Goal: Task Accomplishment & Management: Manage account settings

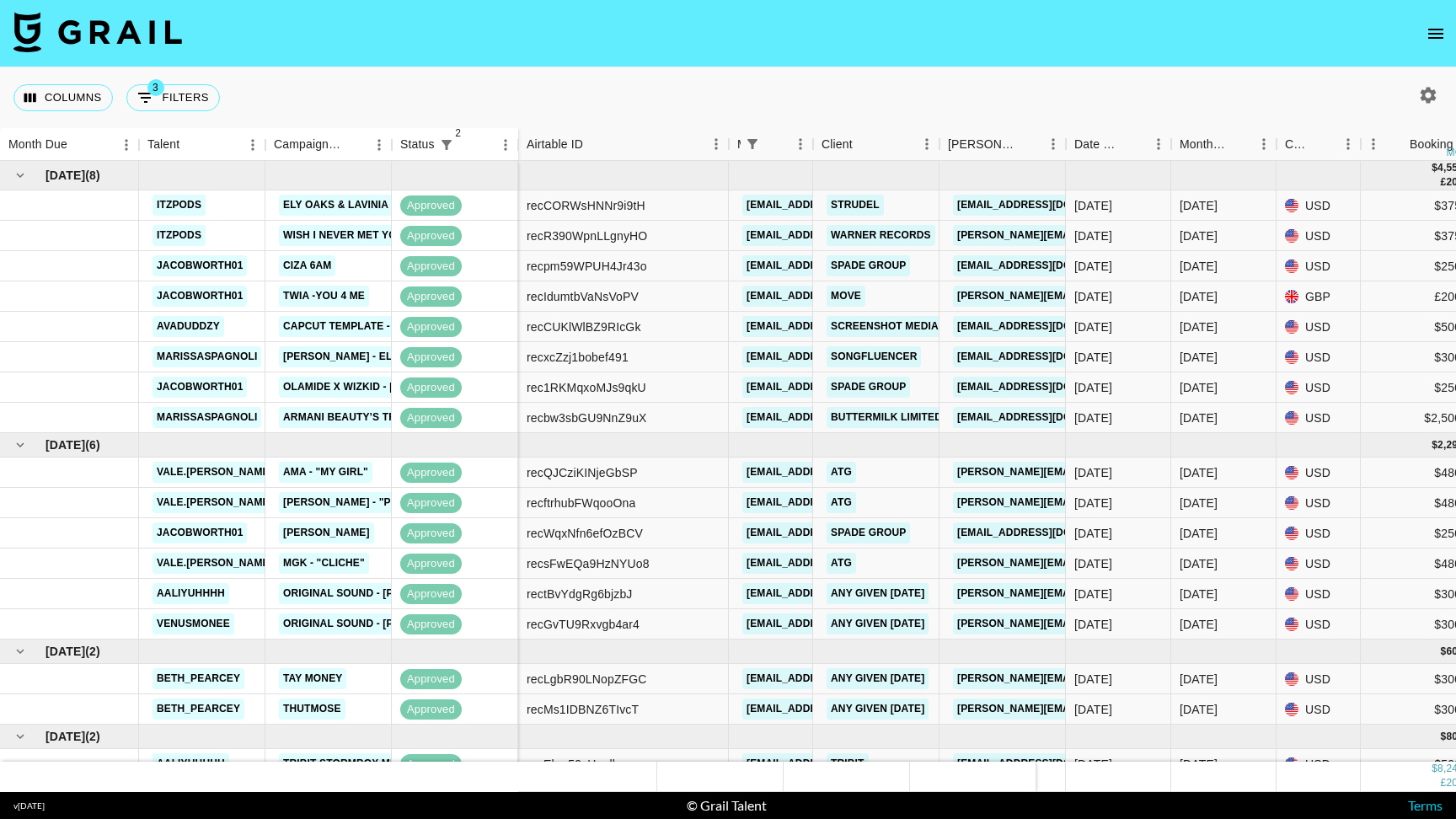
click at [1432, 29] on icon "open drawer" at bounding box center [1435, 34] width 15 height 10
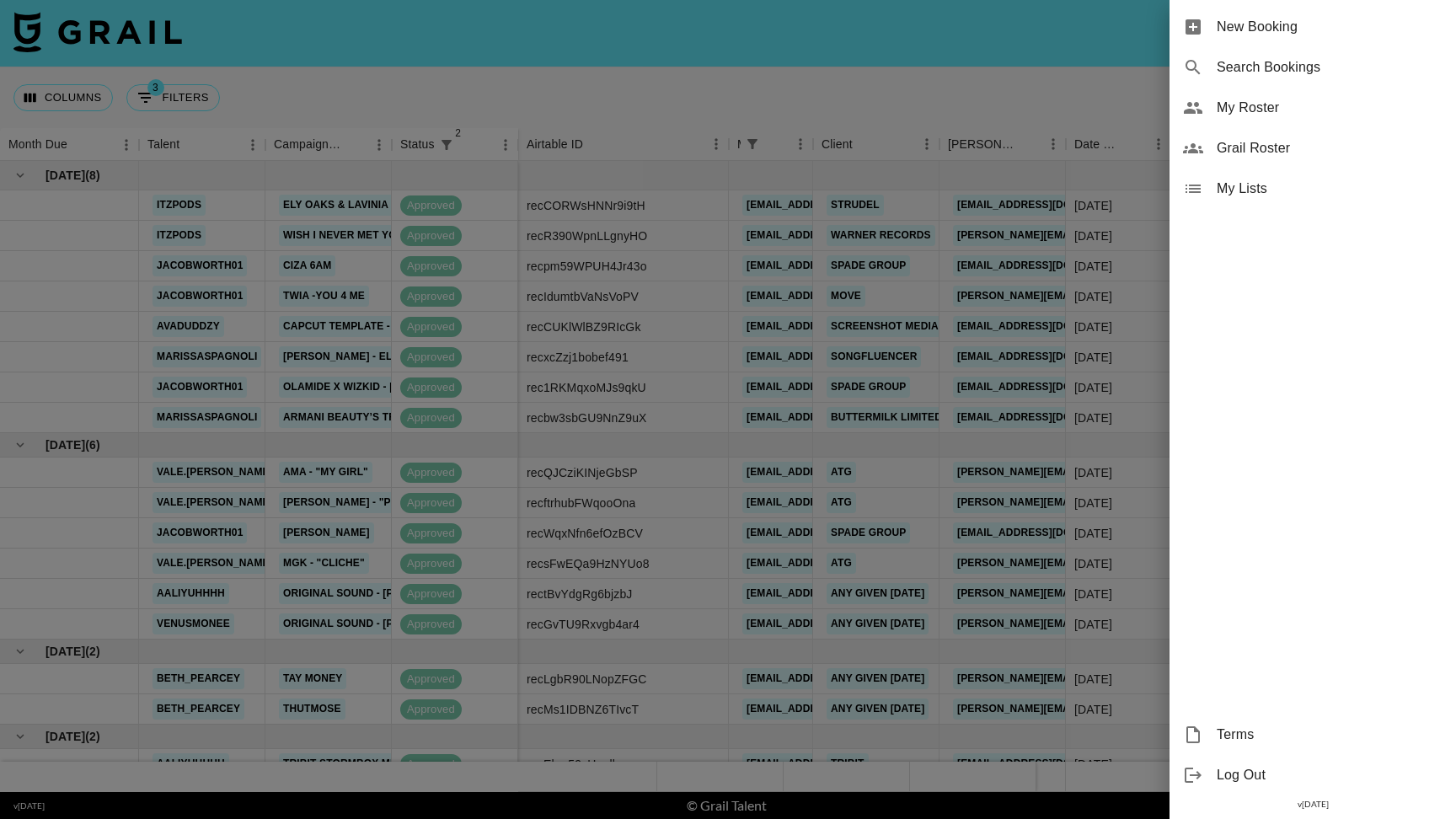
click at [1257, 107] on span "My Roster" at bounding box center [1329, 108] width 226 height 20
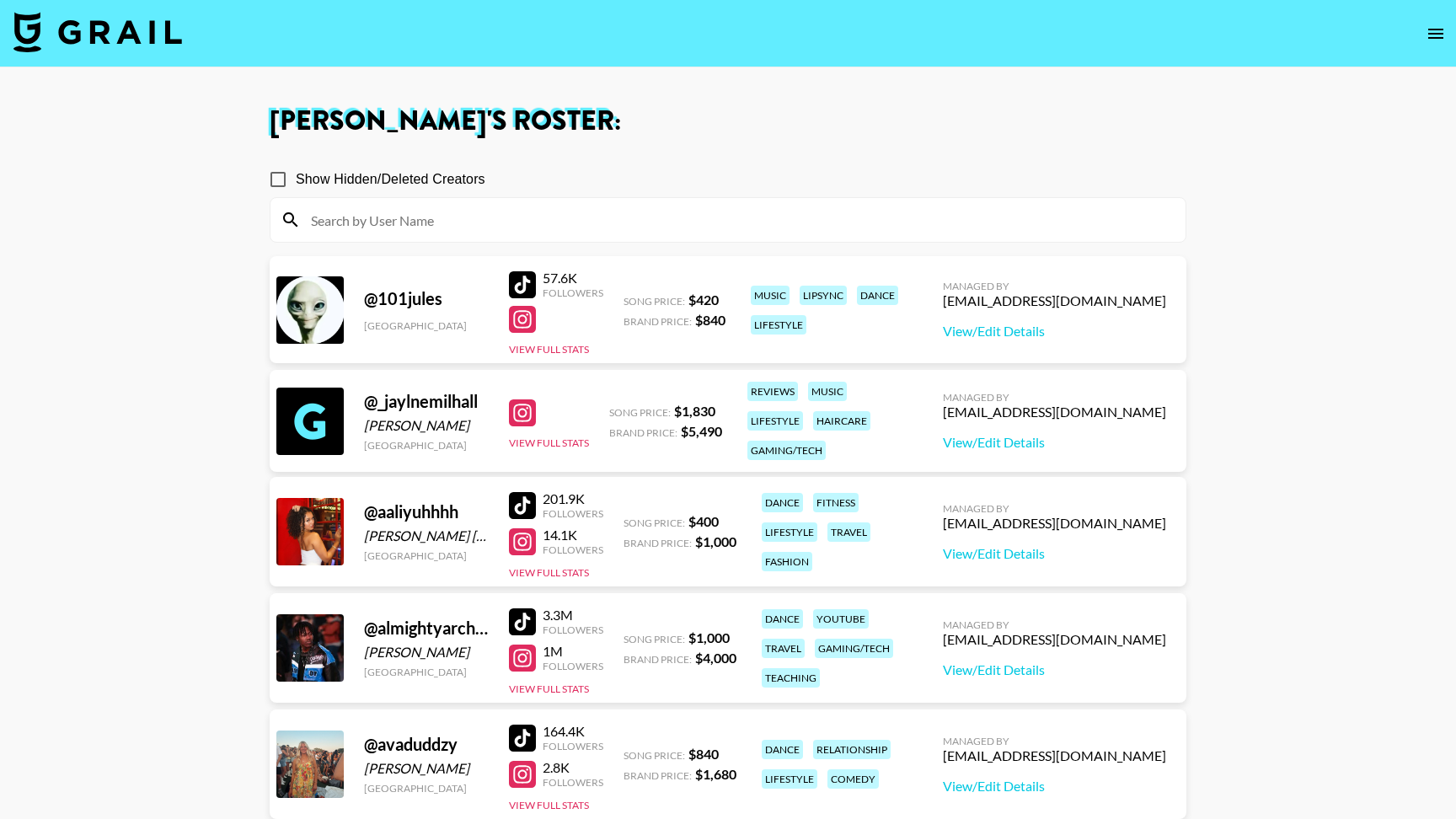
click at [603, 234] on div at bounding box center [728, 220] width 915 height 44
click at [603, 228] on input at bounding box center [738, 220] width 874 height 27
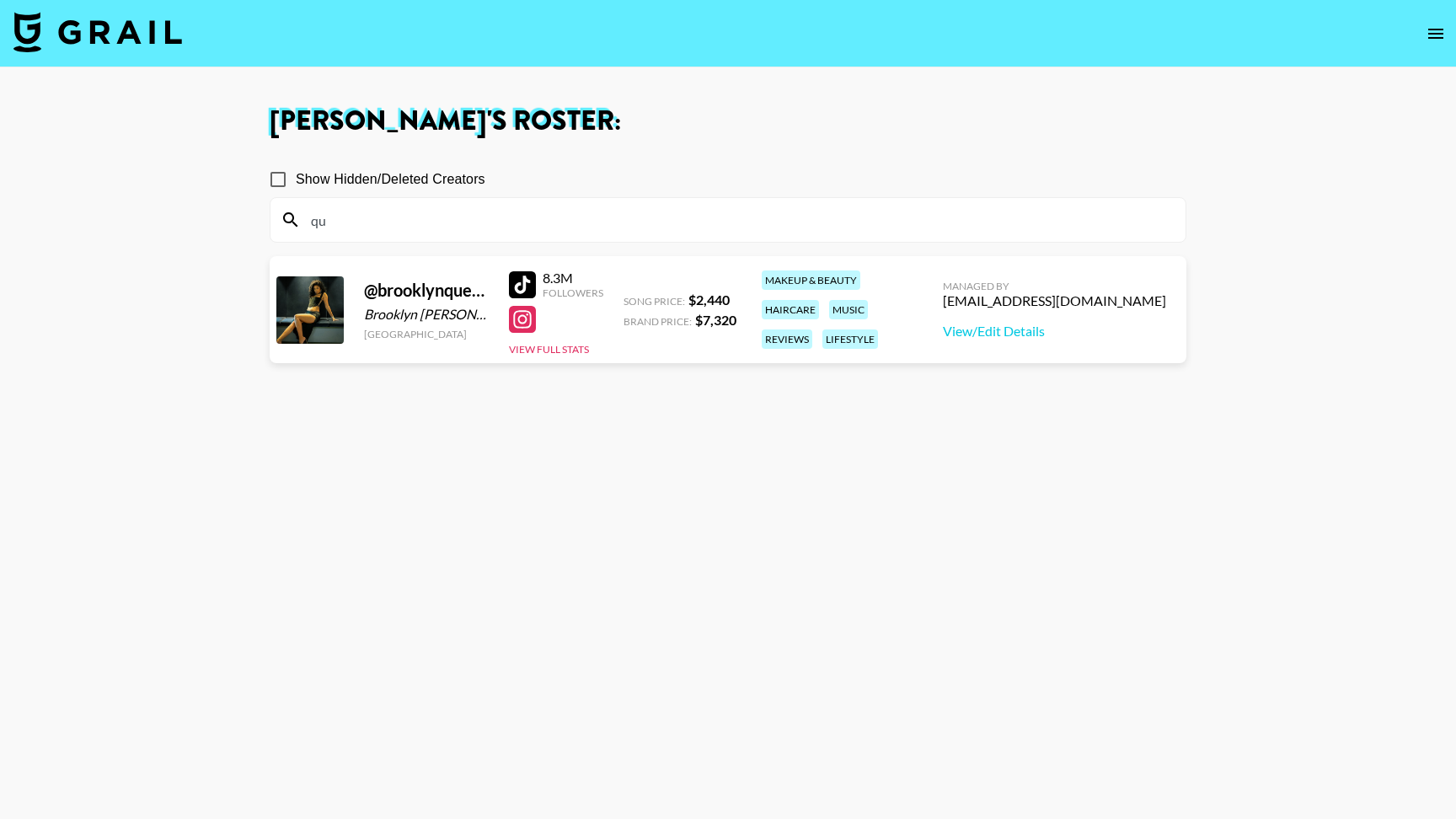
type input "qu"
drag, startPoint x: 694, startPoint y: 324, endPoint x: 739, endPoint y: 324, distance: 45.0
click at [739, 324] on div "@ brooklynqueen3 Brooklyn Oates United States 8.3M Followers View Full Stats So…" at bounding box center [728, 310] width 916 height 107
copy strong "$ 7,320"
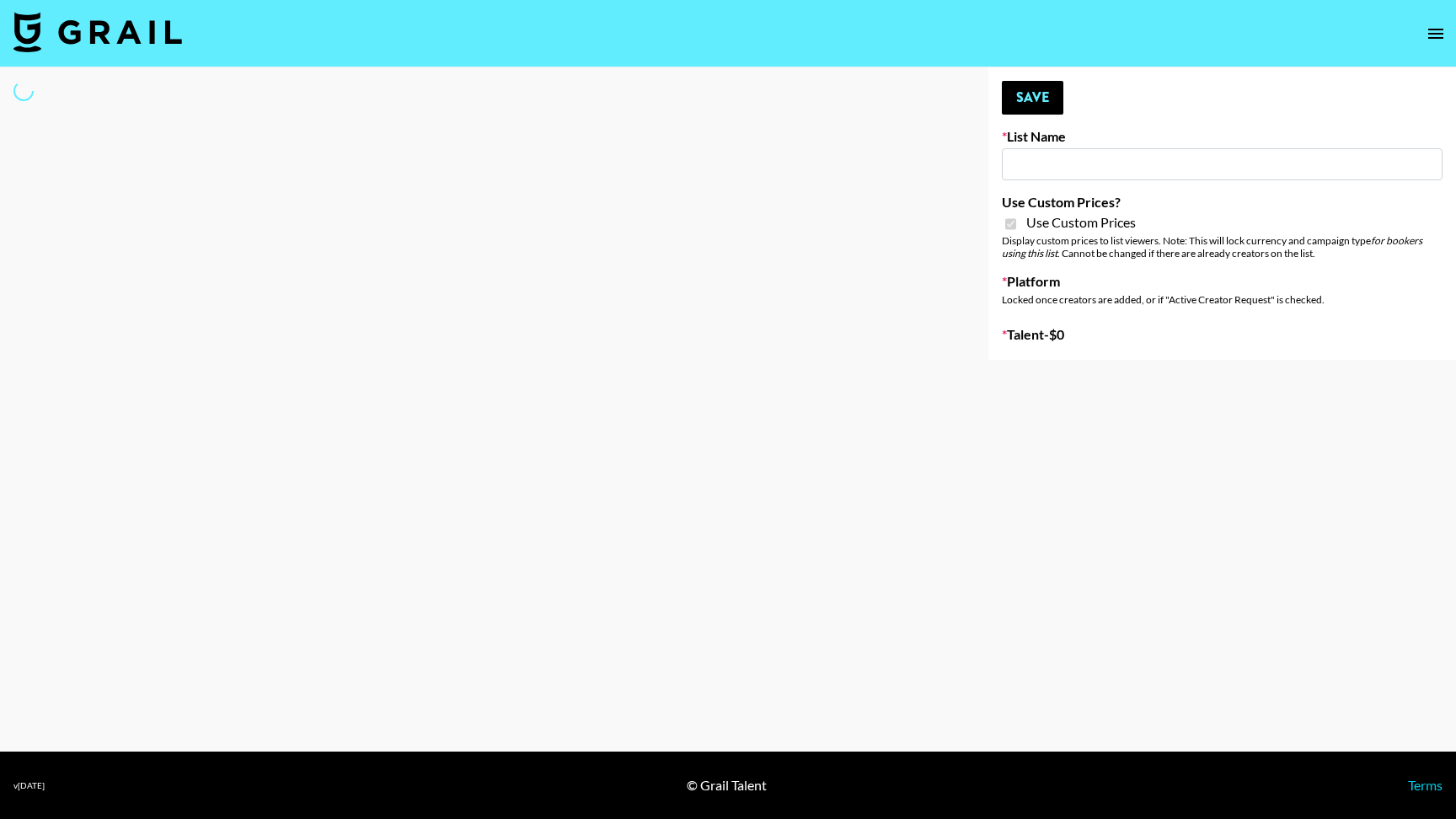
type input "Gensmo (Tiktok)"
checkbox input "true"
select select "Brand"
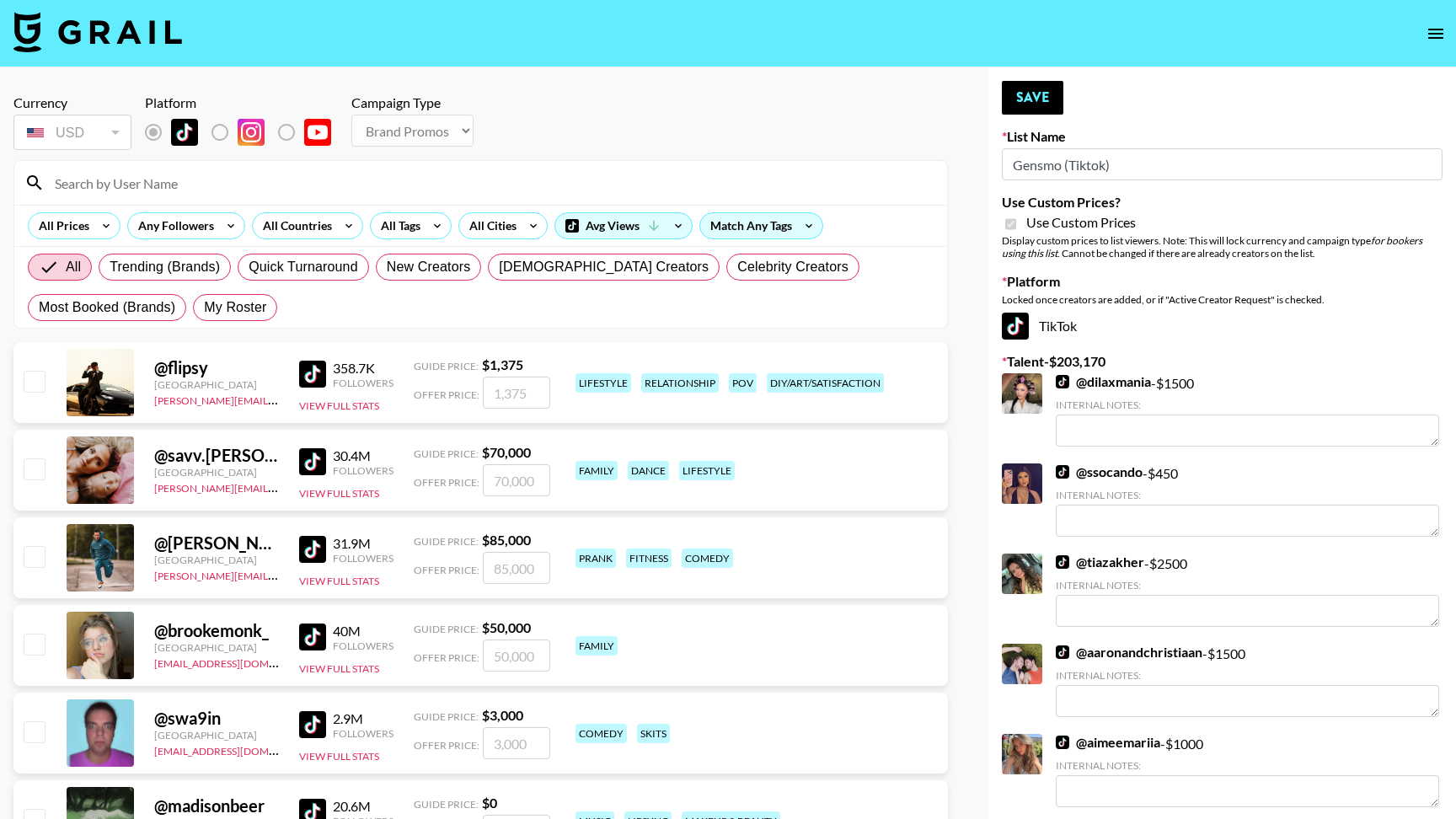
click at [294, 191] on input at bounding box center [491, 183] width 892 height 27
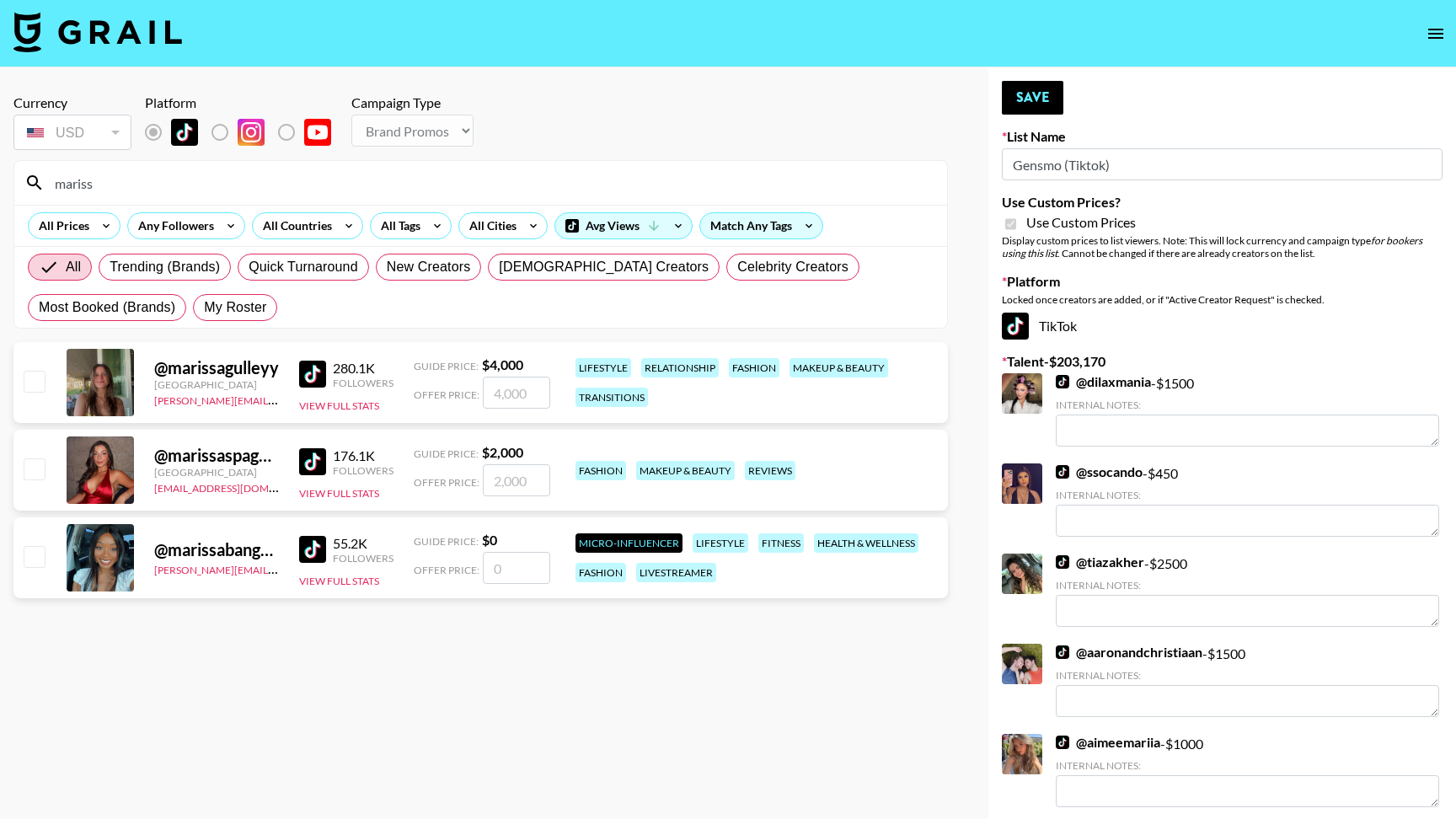
type input "mariss"
click at [37, 477] on input "checkbox" at bounding box center [33, 468] width 20 height 20
checkbox input "true"
type input "2000"
click at [1031, 97] on button "Save" at bounding box center [1033, 97] width 61 height 34
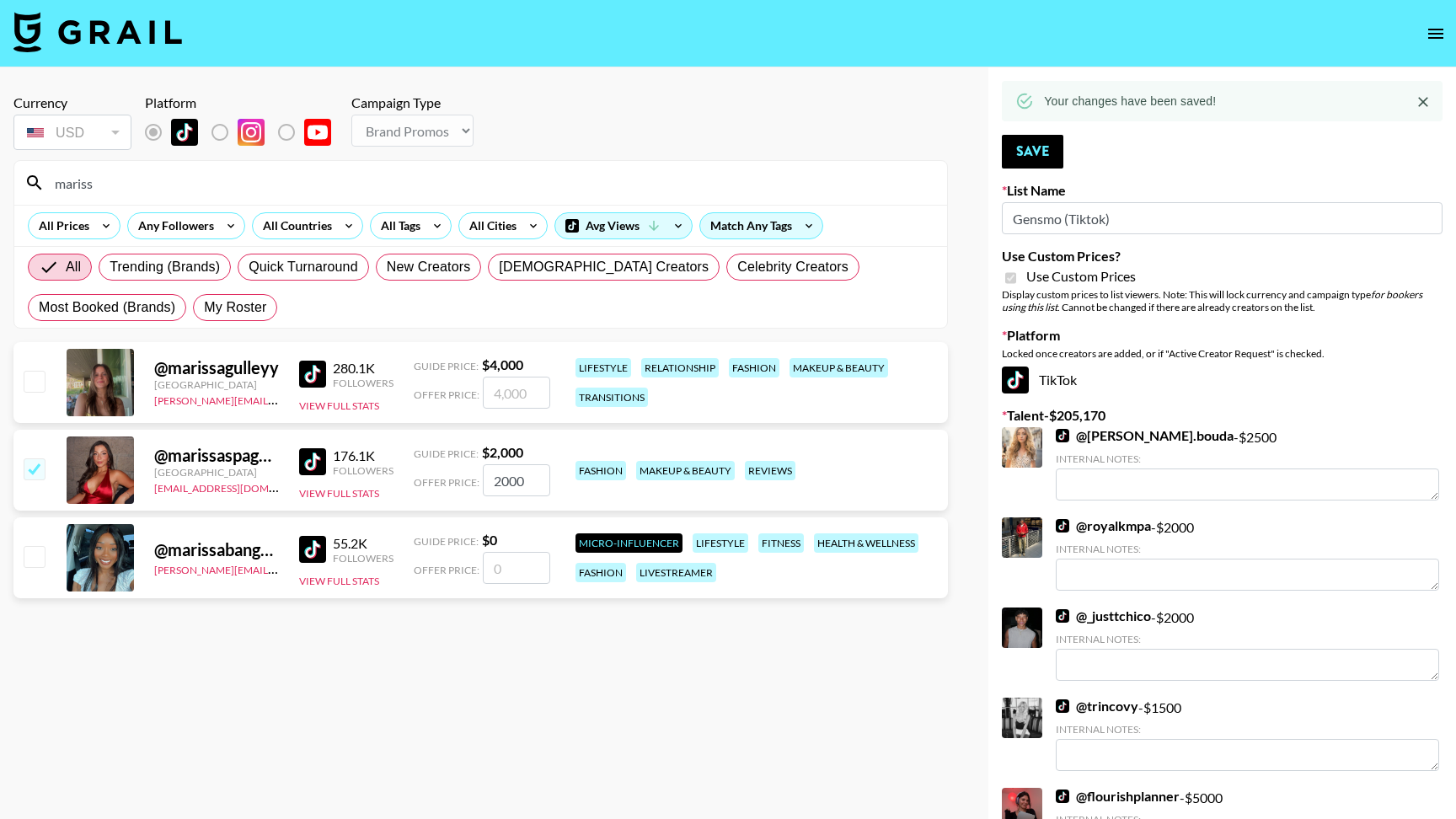
click at [242, 179] on input "mariss" at bounding box center [491, 183] width 892 height 27
type input "o"
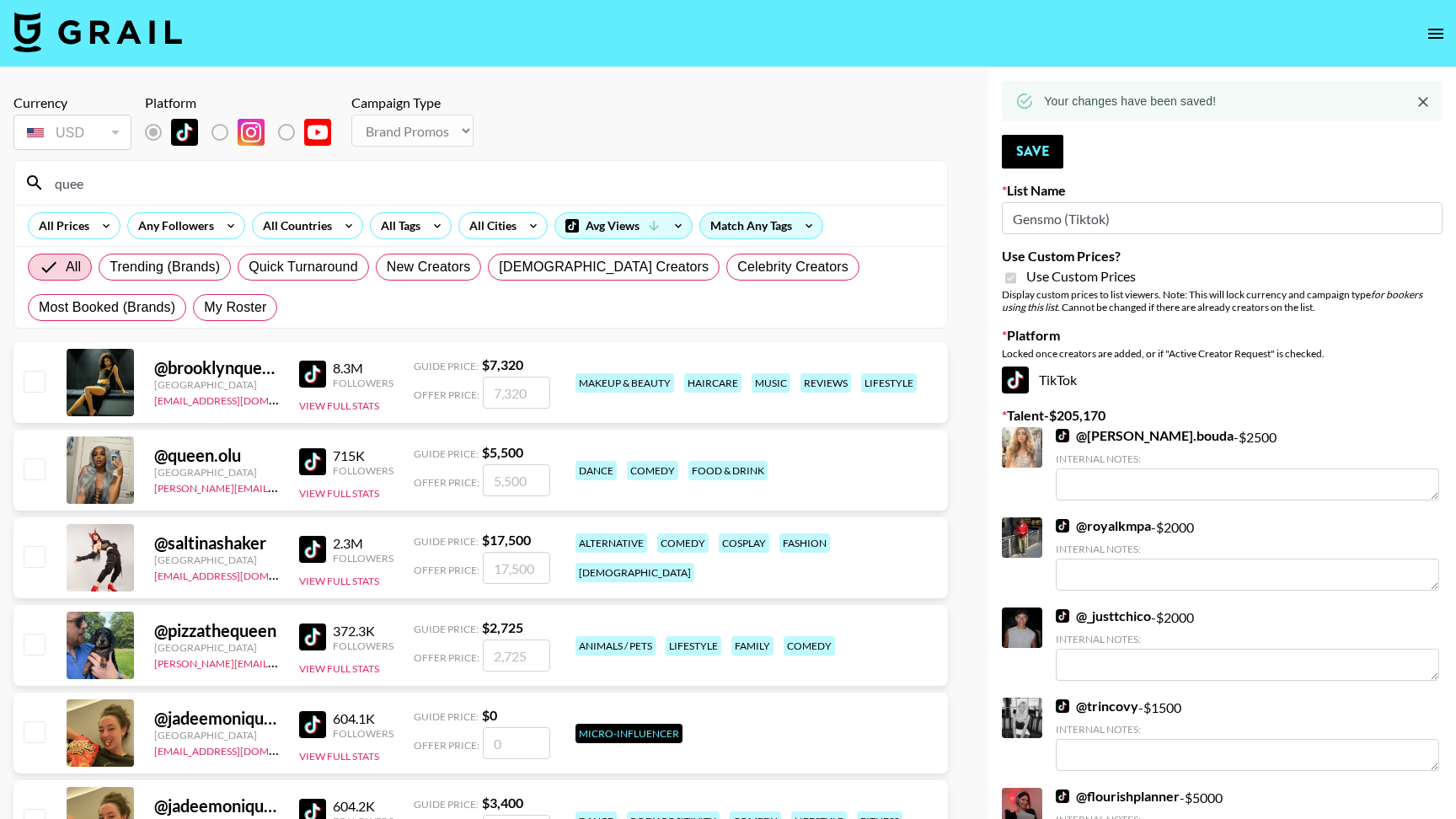
type input "quee"
click at [34, 383] on input "checkbox" at bounding box center [33, 381] width 20 height 20
checkbox input "true"
type input "7320"
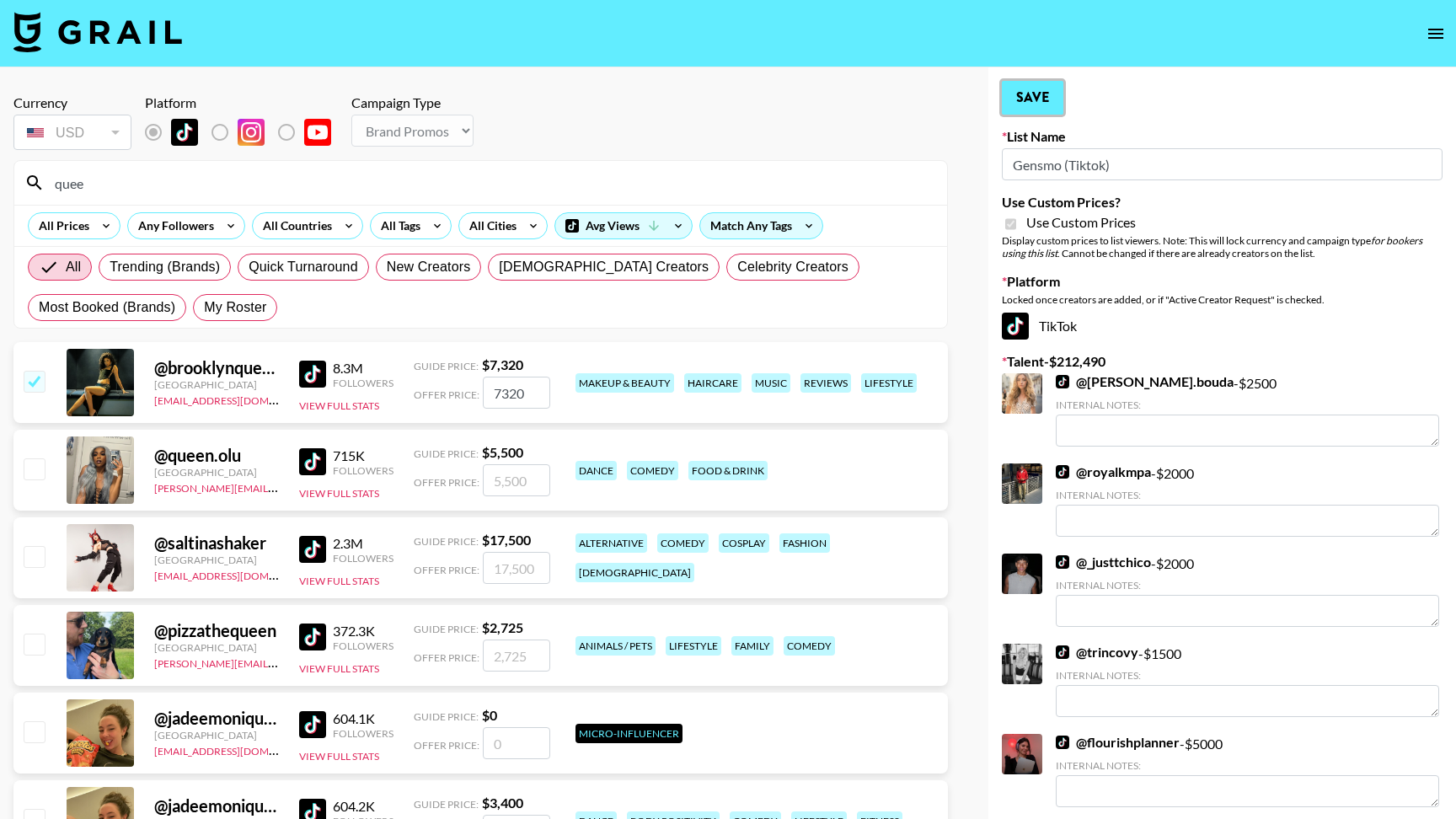
click at [1039, 93] on button "Save" at bounding box center [1033, 97] width 61 height 34
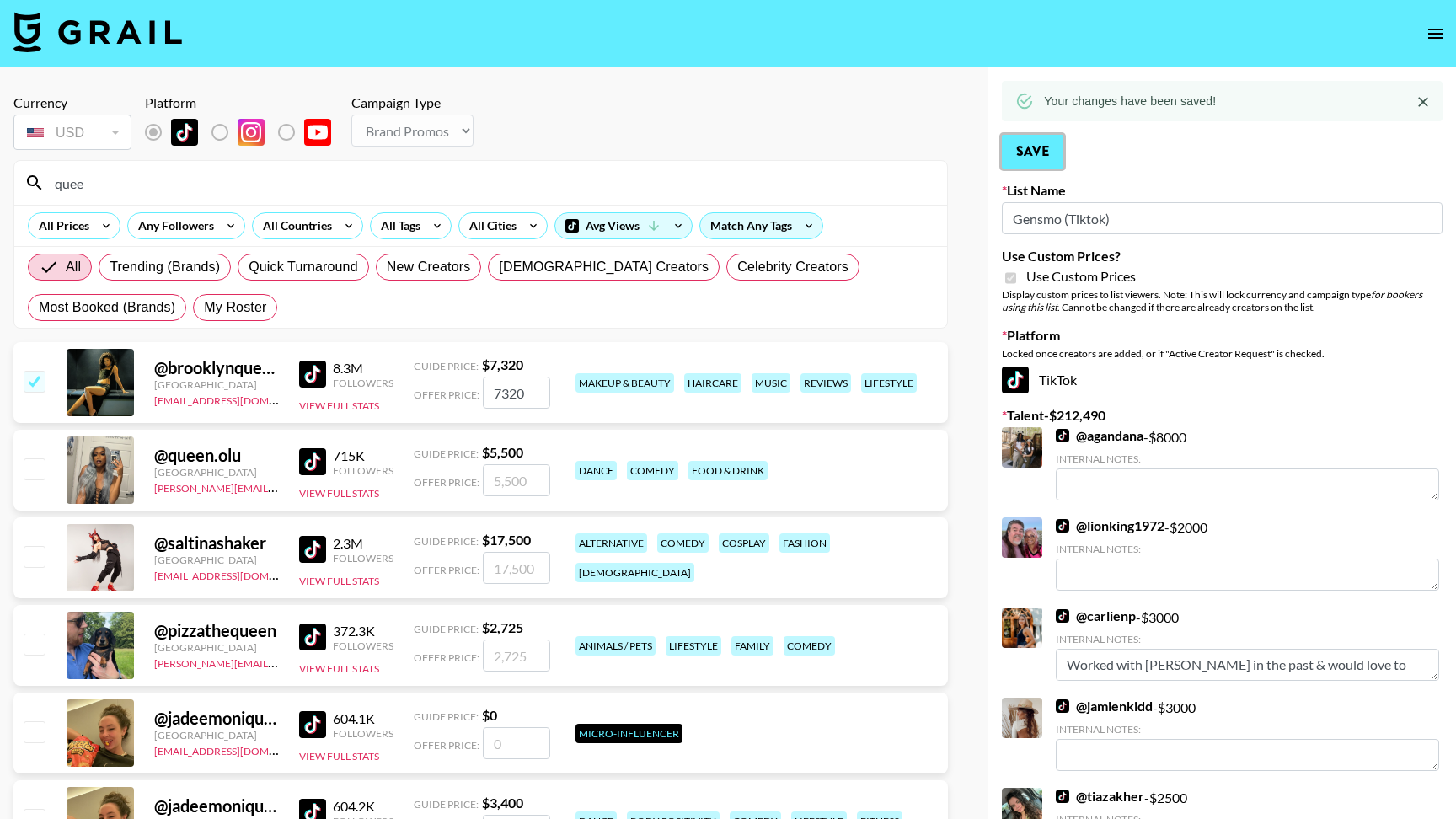
click at [1034, 158] on button "Save" at bounding box center [1033, 151] width 61 height 34
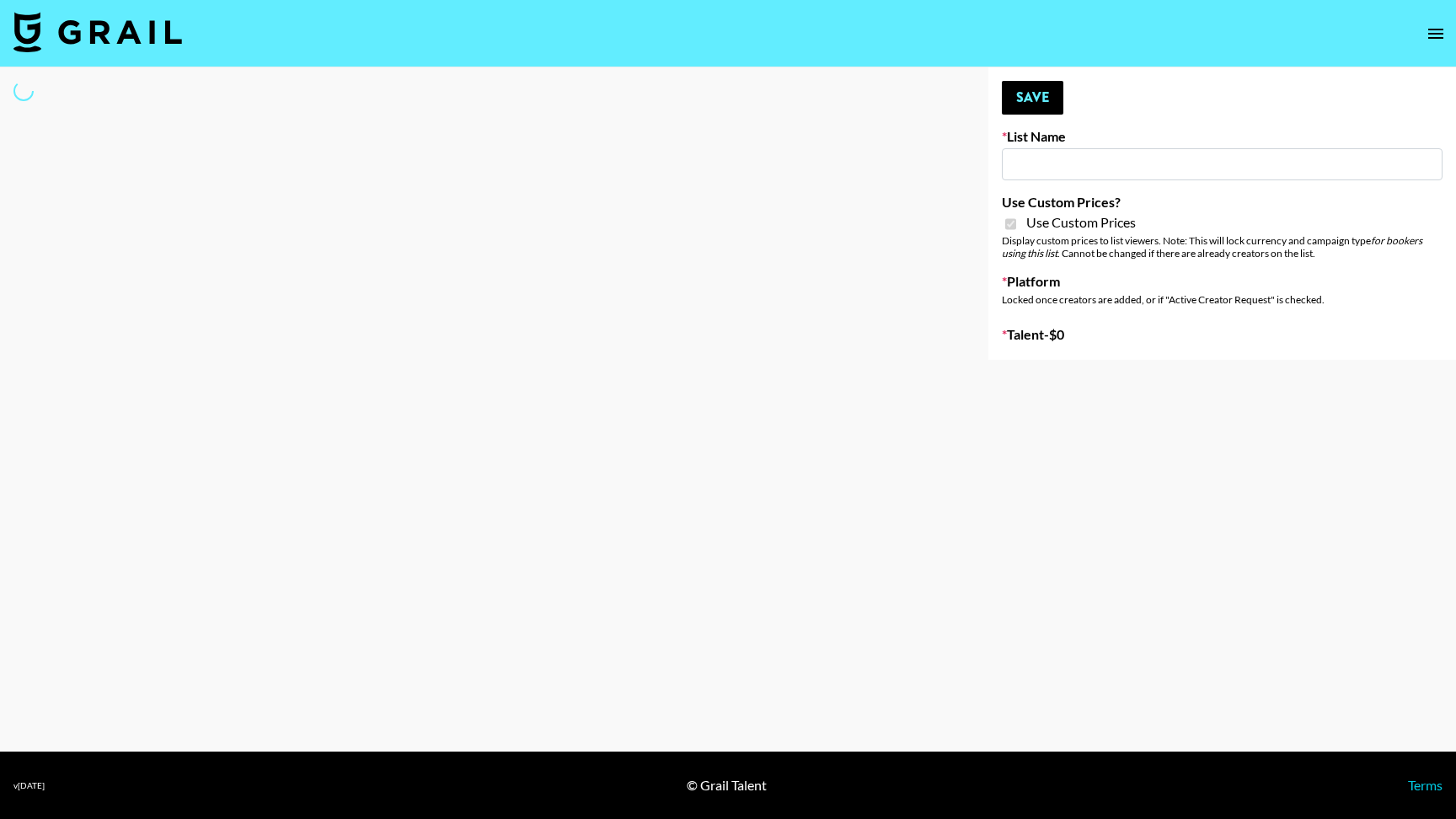
type input "Gensmo (IG)"
checkbox input "true"
select select "Brand"
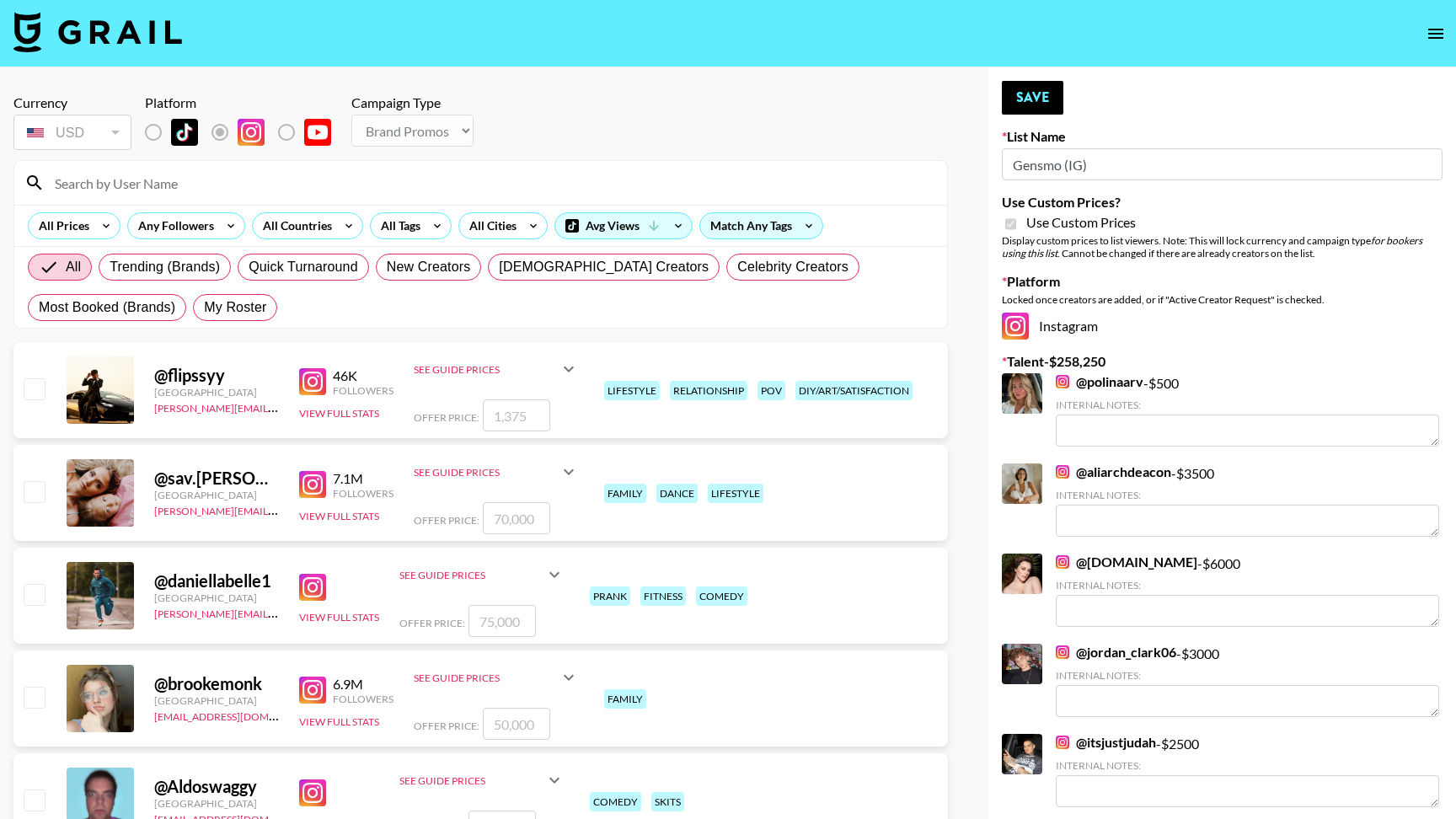
click at [219, 185] on input at bounding box center [491, 183] width 892 height 27
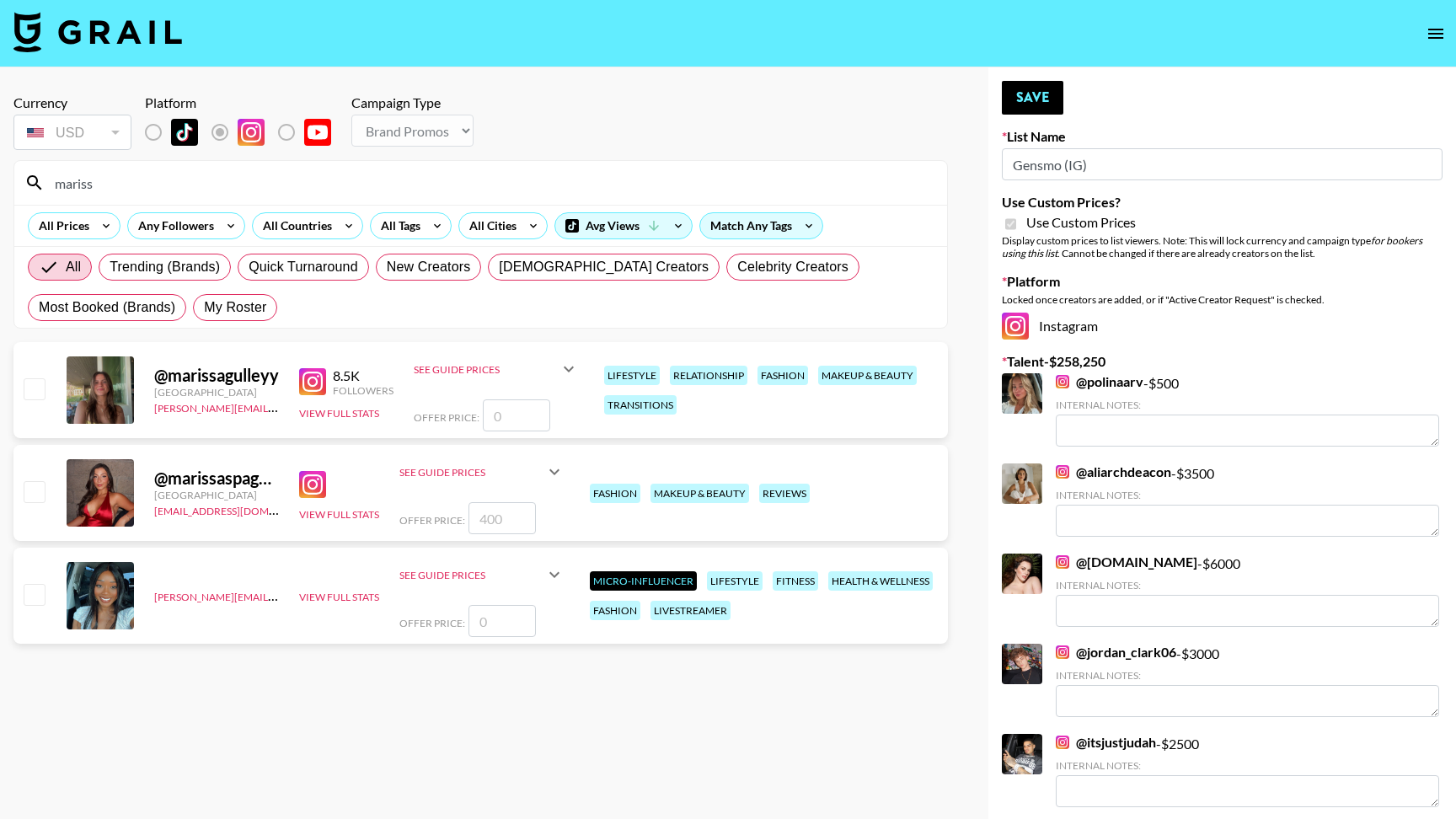
type input "mariss"
click at [505, 524] on input "number" at bounding box center [502, 518] width 67 height 32
type input "2"
checkbox input "true"
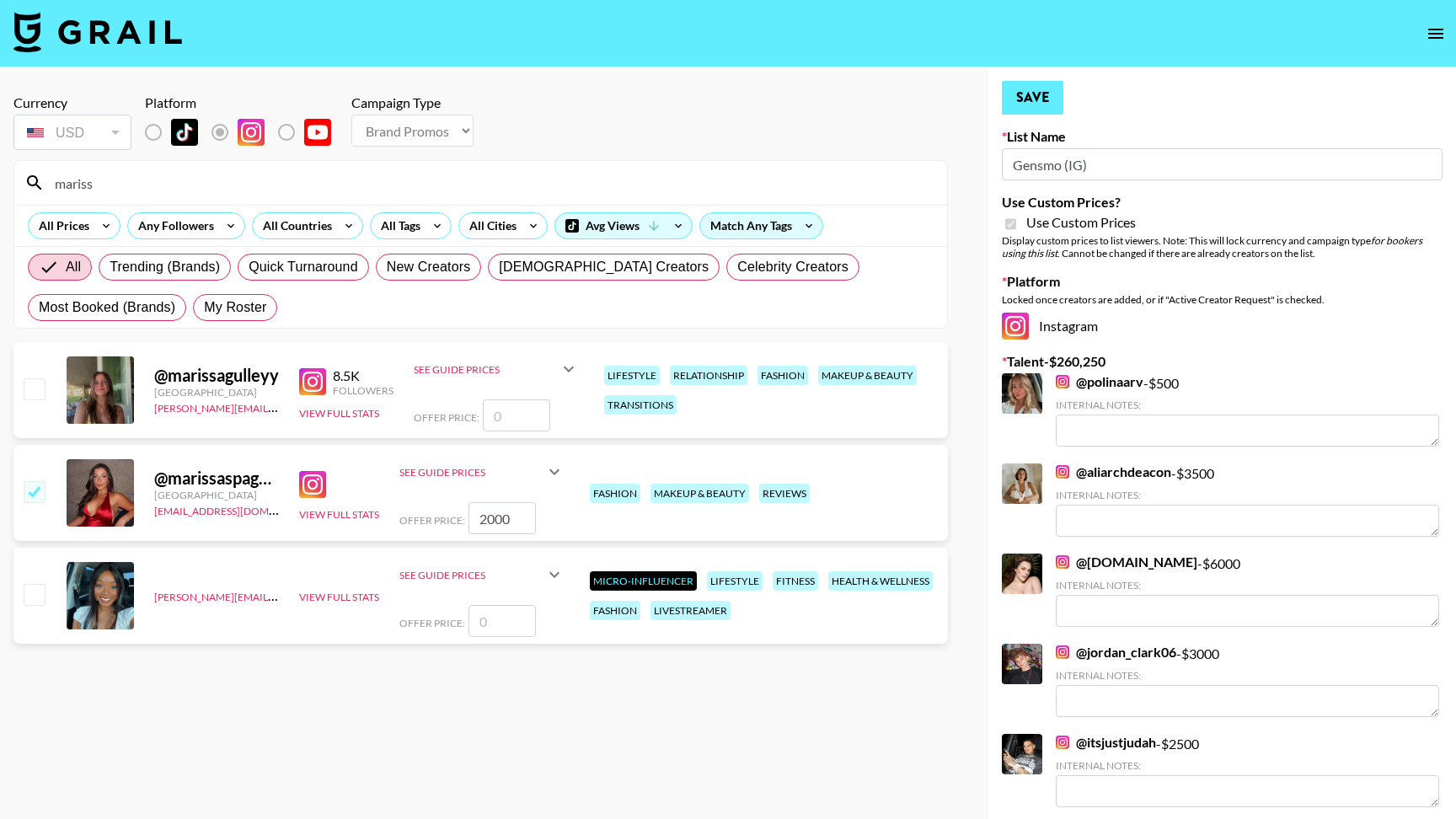
type input "2000"
click at [1039, 88] on button "Save" at bounding box center [1033, 97] width 61 height 34
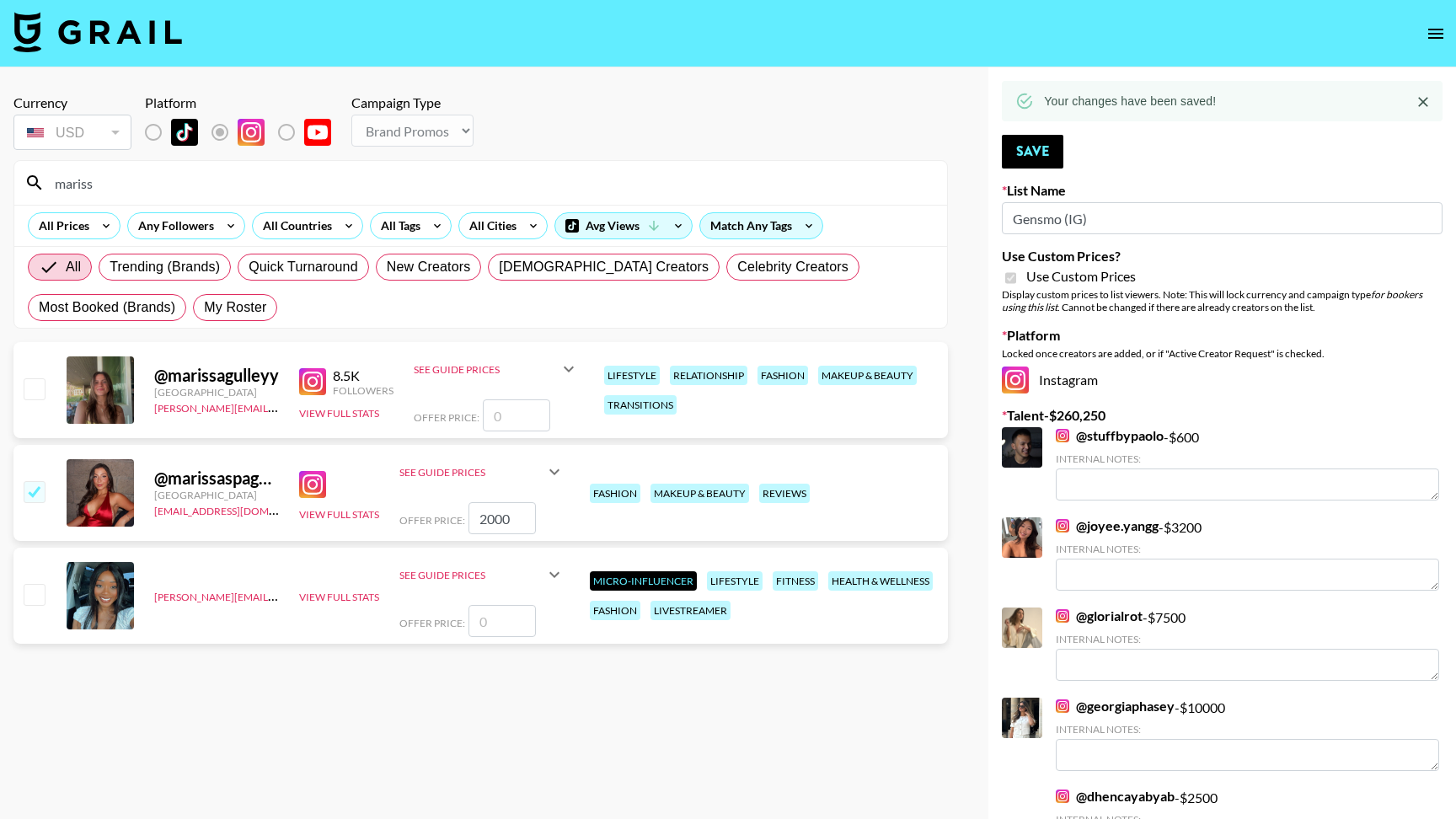
click at [208, 180] on input "mariss" at bounding box center [491, 183] width 892 height 27
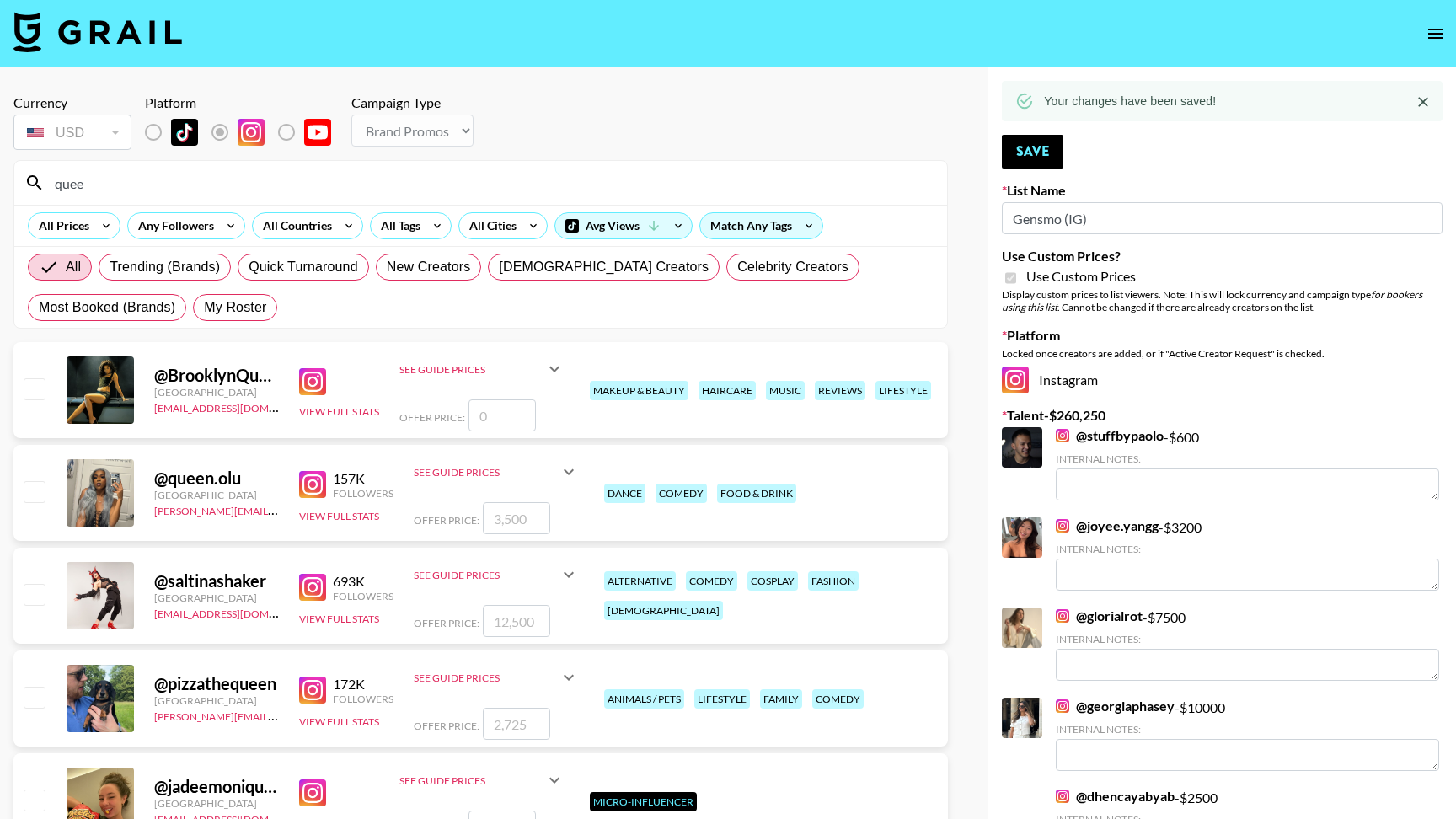
type input "quee"
click at [38, 391] on input "checkbox" at bounding box center [33, 388] width 20 height 20
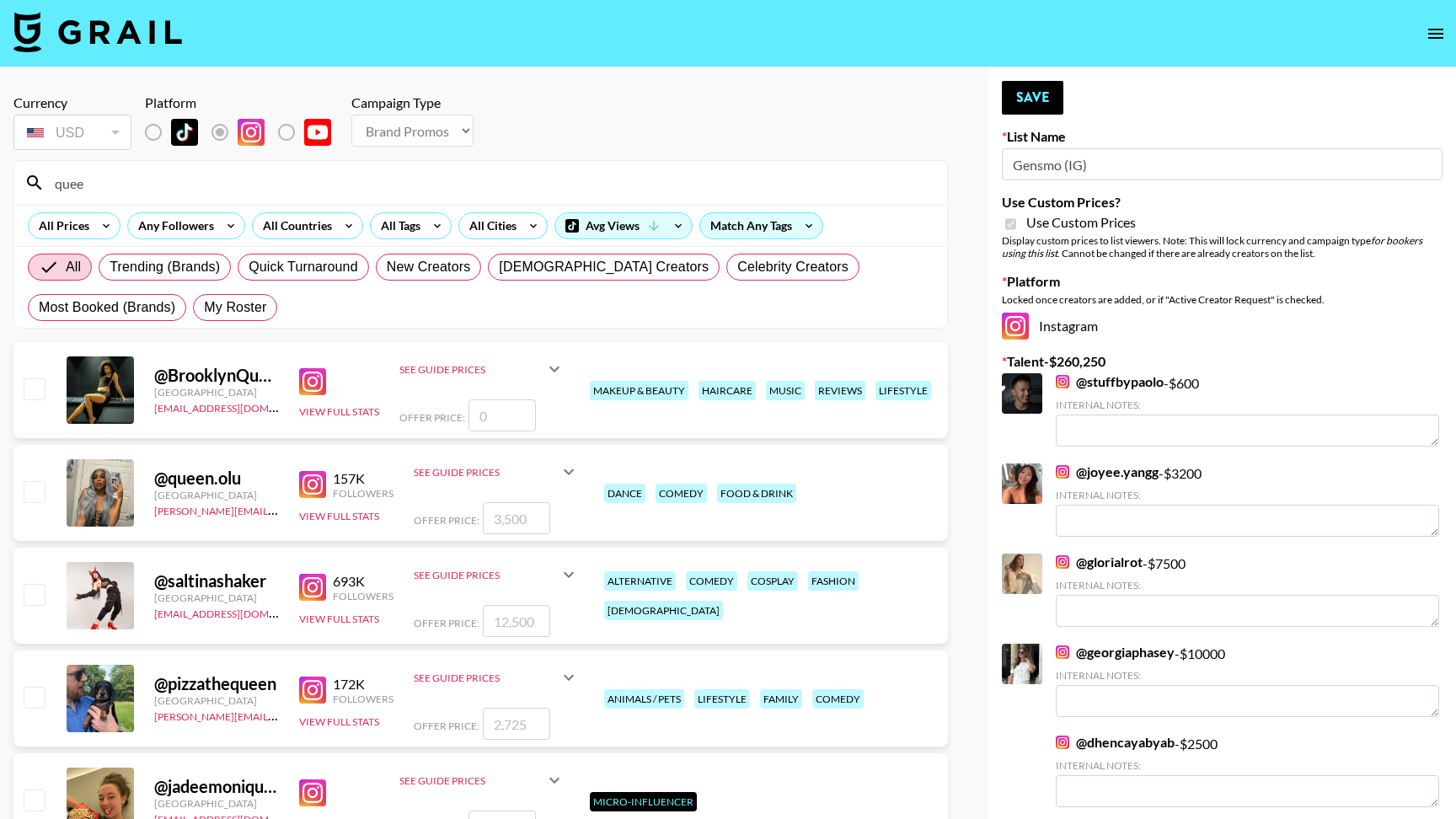
click at [500, 421] on input "number" at bounding box center [502, 416] width 67 height 32
paste input "7320"
checkbox input "true"
type input "7320"
click at [564, 424] on div "Offer Price: 7320" at bounding box center [482, 416] width 165 height 32
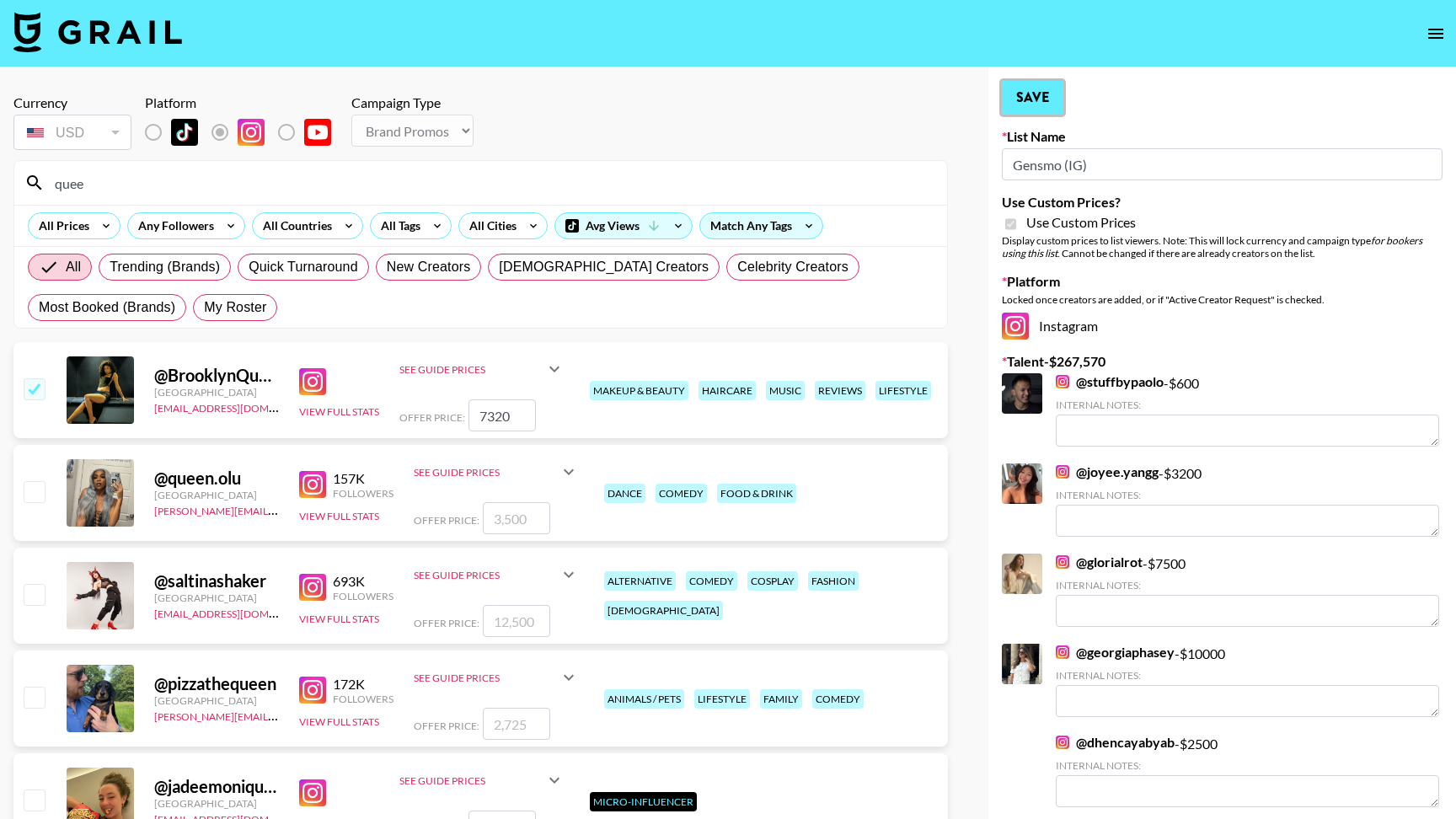
click at [1031, 89] on button "Save" at bounding box center [1033, 97] width 61 height 34
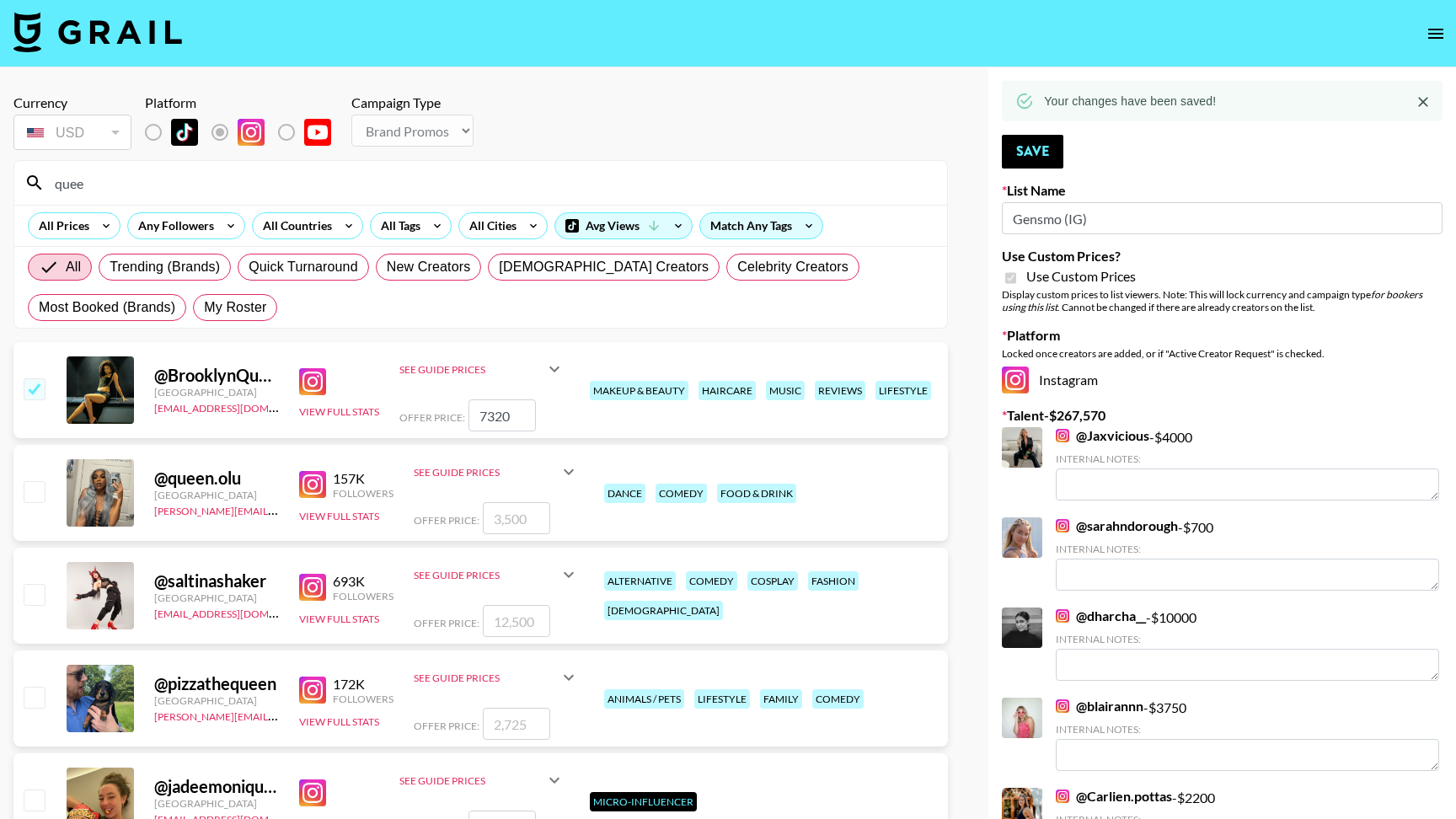
click at [717, 130] on div "Currency USD USD ​ Platform Campaign Type Choose Type... Song Promos Brand Prom…" at bounding box center [480, 123] width 934 height 59
click at [1021, 158] on button "Save" at bounding box center [1033, 151] width 61 height 34
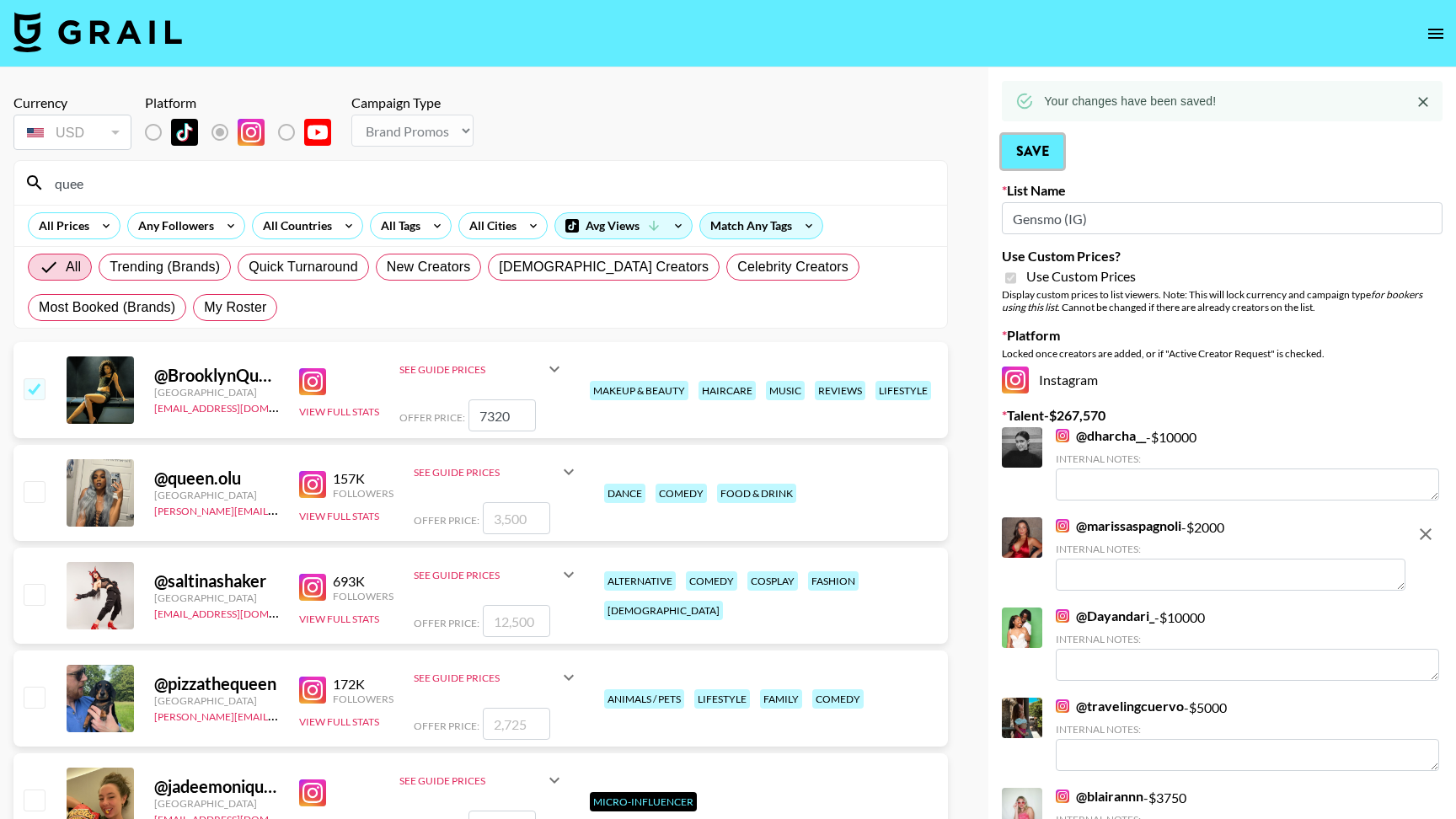
click at [1021, 151] on button "Save" at bounding box center [1033, 151] width 61 height 34
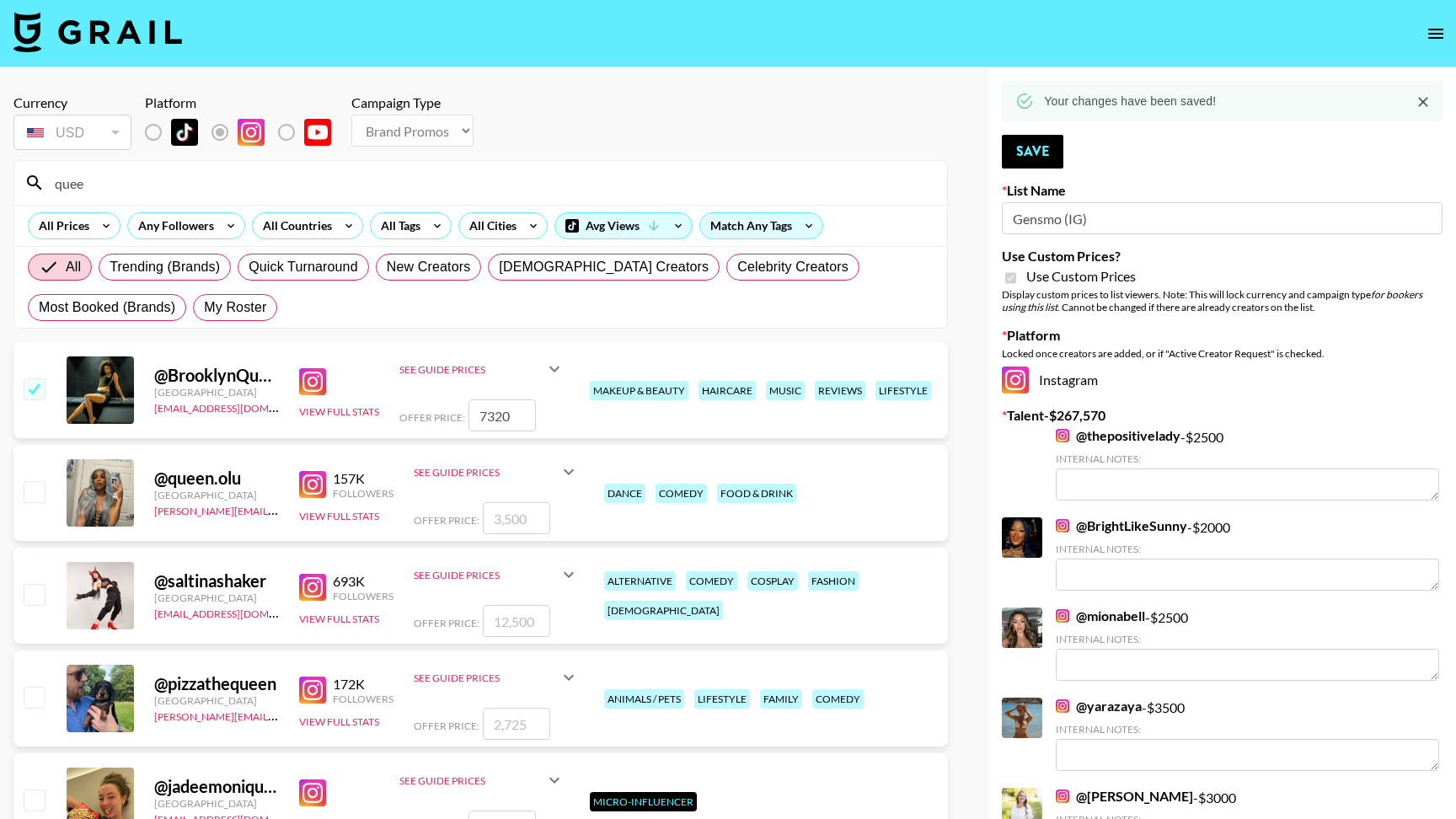
click at [400, 172] on input "quee" at bounding box center [491, 183] width 892 height 27
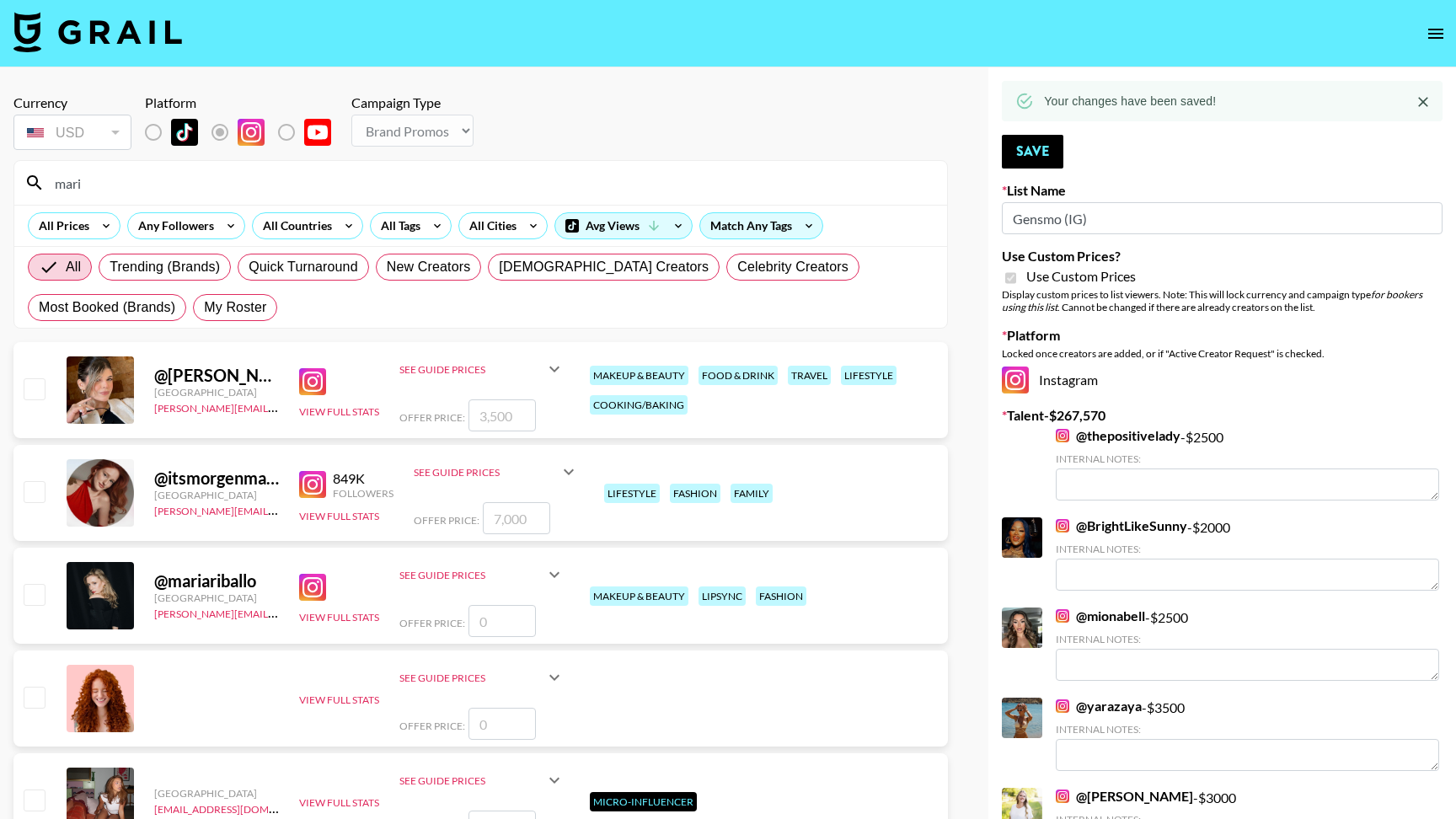
type input "maris"
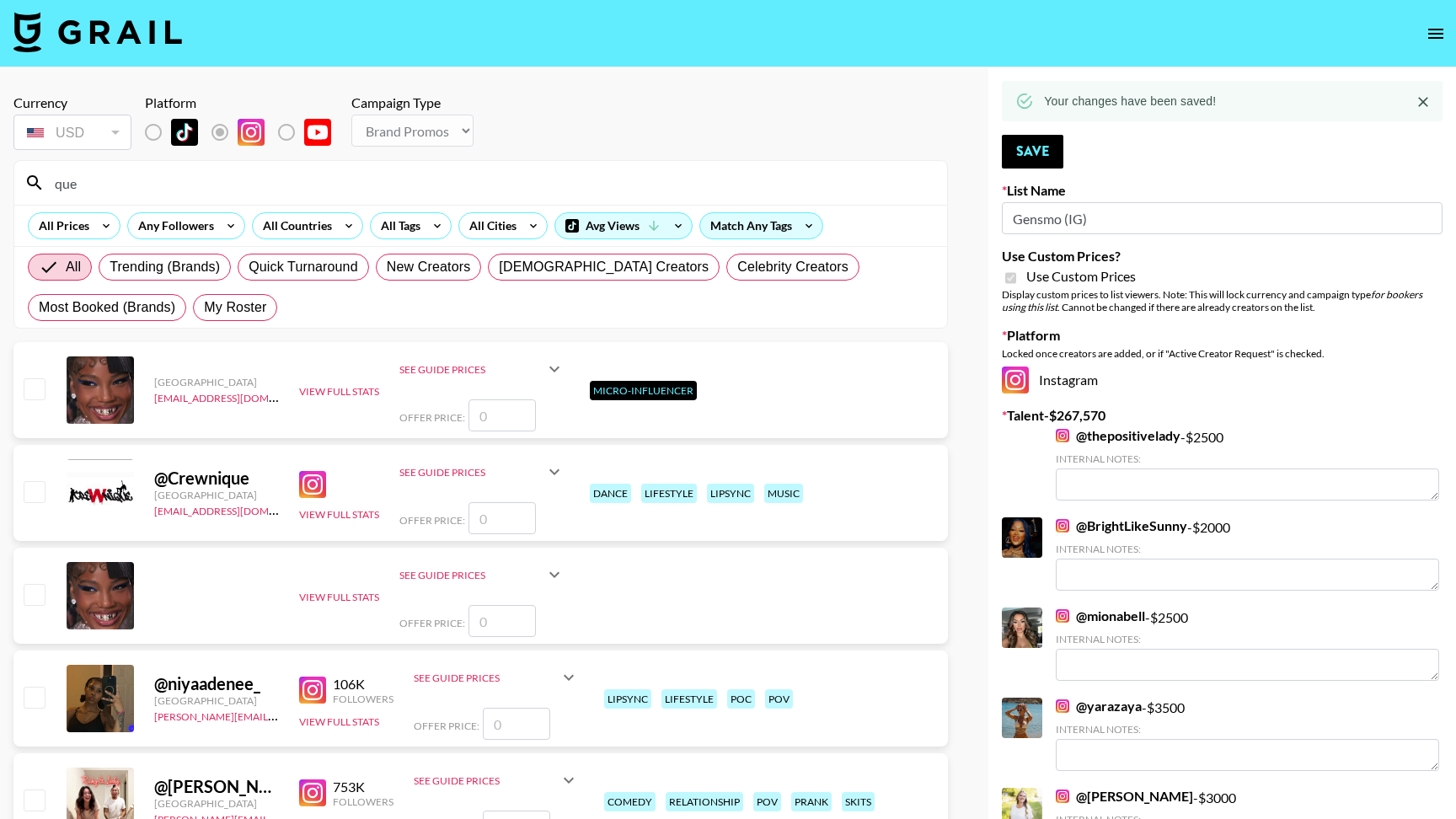
type input "quee"
